Goal: Information Seeking & Learning: Learn about a topic

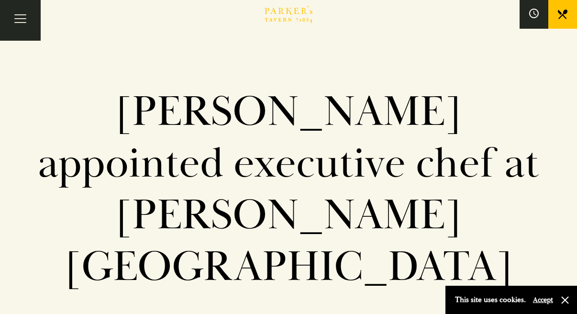
click at [569, 305] on div "This site uses cookies. Accept" at bounding box center [512, 300] width 132 height 28
click at [564, 293] on div "This site uses cookies. Accept" at bounding box center [512, 300] width 132 height 28
click at [566, 302] on button "button" at bounding box center [565, 300] width 10 height 10
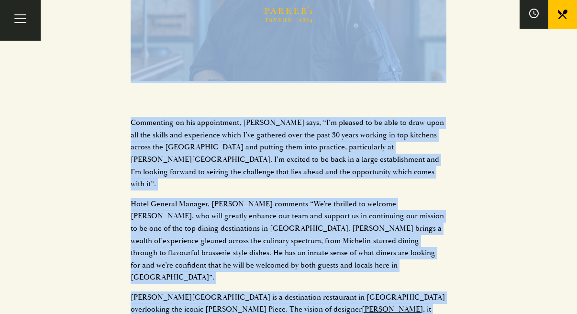
scroll to position [1130, 0]
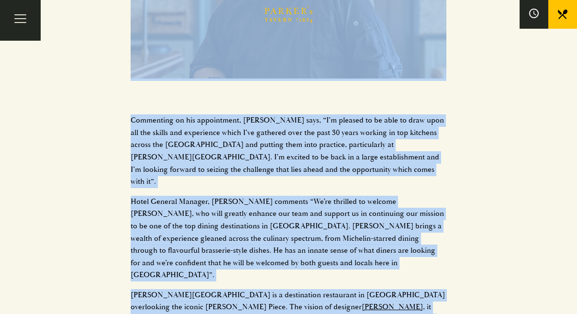
drag, startPoint x: 128, startPoint y: 93, endPoint x: 389, endPoint y: 294, distance: 329.3
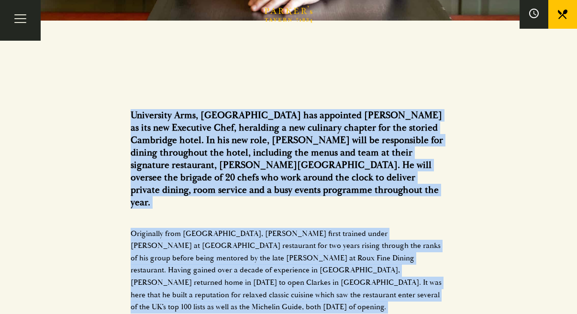
scroll to position [589, 0]
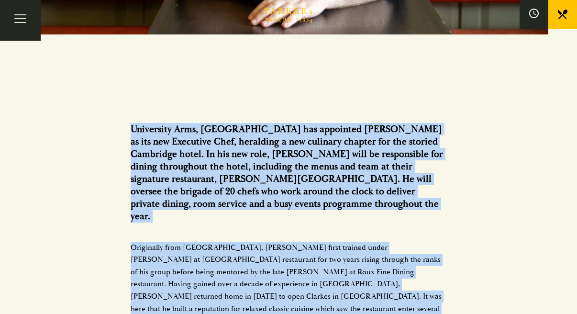
drag, startPoint x: 433, startPoint y: 271, endPoint x: 121, endPoint y: 66, distance: 373.3
click at [137, 123] on h3 "University Arms, [GEOGRAPHIC_DATA] has appointed [PERSON_NAME] as its new Execu…" at bounding box center [289, 173] width 316 height 100
drag, startPoint x: 130, startPoint y: 76, endPoint x: 491, endPoint y: 301, distance: 424.6
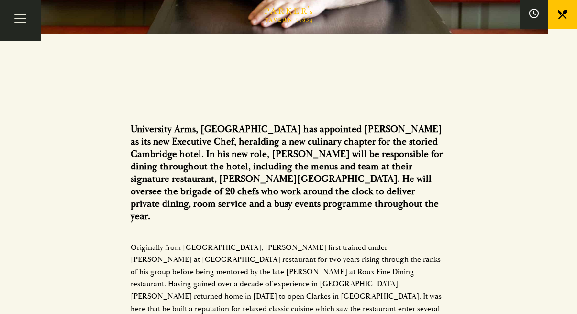
click at [425, 168] on div "University Arms, [GEOGRAPHIC_DATA] has appointed [PERSON_NAME] as its new Execu…" at bounding box center [289, 266] width 316 height 286
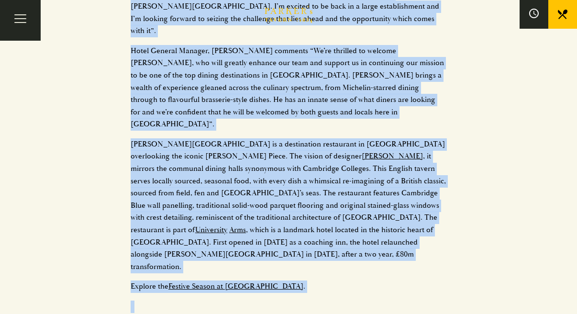
scroll to position [1307, 0]
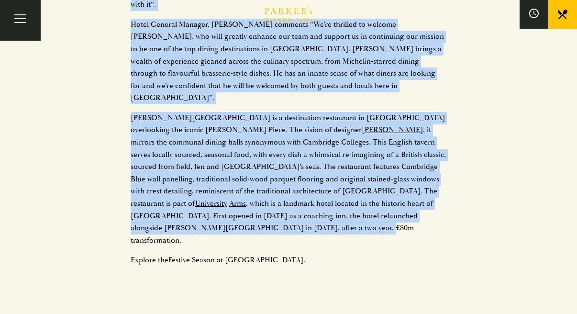
drag, startPoint x: 125, startPoint y: 174, endPoint x: 470, endPoint y: 94, distance: 354.1
copy div "Loremipsum Dolo, Sitametco adi elitseddo Eiu Tempor in utl etd Magnaaliq Enim, …"
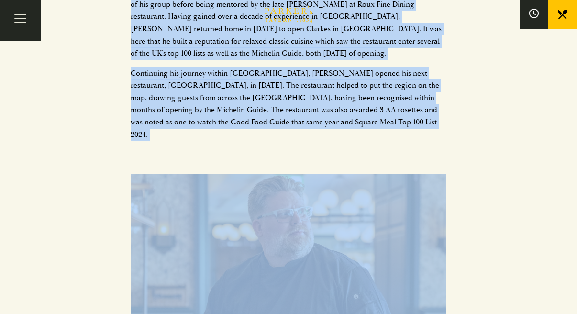
scroll to position [856, 0]
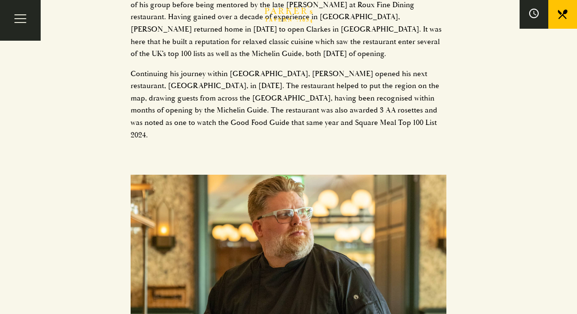
click at [536, 145] on div "University Arms, [GEOGRAPHIC_DATA] has appointed [PERSON_NAME] as its new Execu…" at bounding box center [288, 123] width 577 height 1296
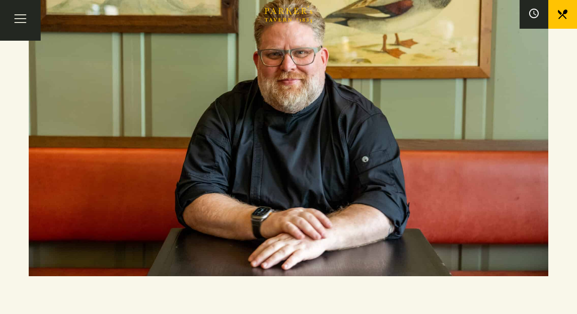
scroll to position [347, 0]
